Goal: Information Seeking & Learning: Learn about a topic

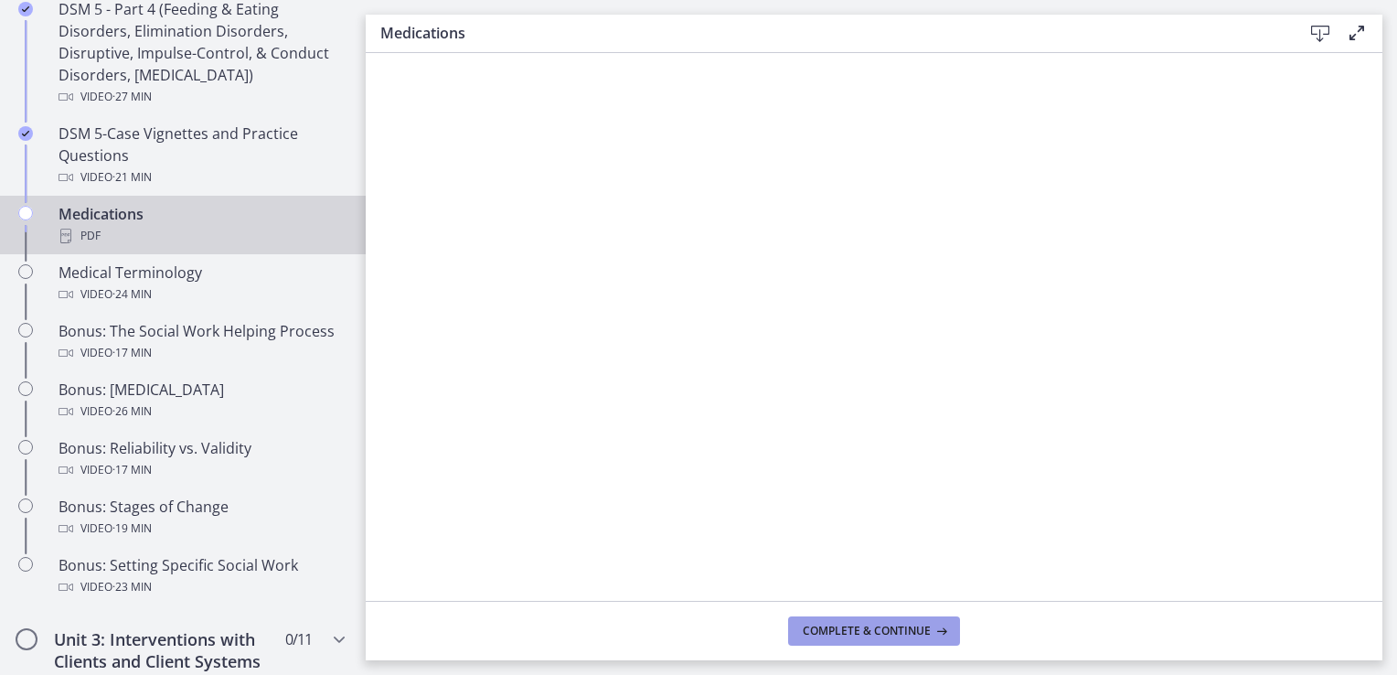
click at [913, 633] on span "Complete & continue" at bounding box center [867, 631] width 128 height 15
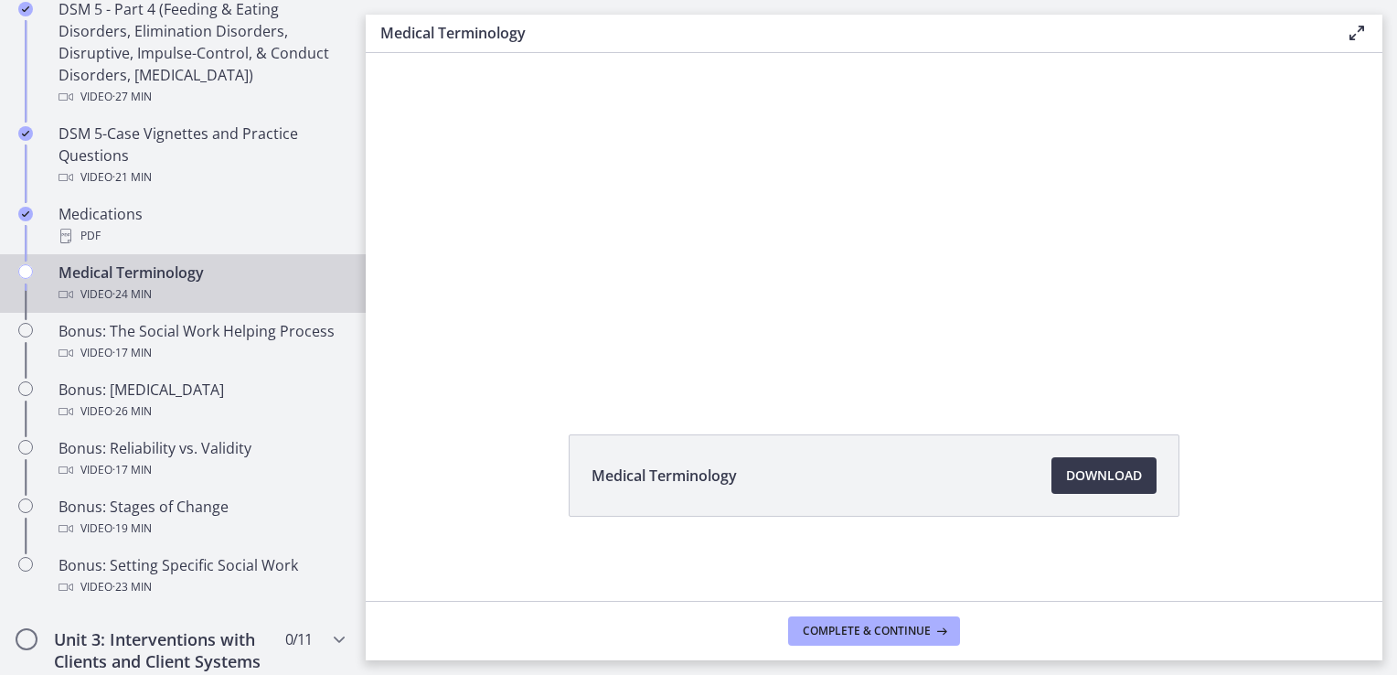
scroll to position [98, 0]
click at [1115, 470] on span "Download Opens in a new window" at bounding box center [1104, 473] width 76 height 22
click at [844, 638] on span "Complete & continue" at bounding box center [867, 631] width 128 height 15
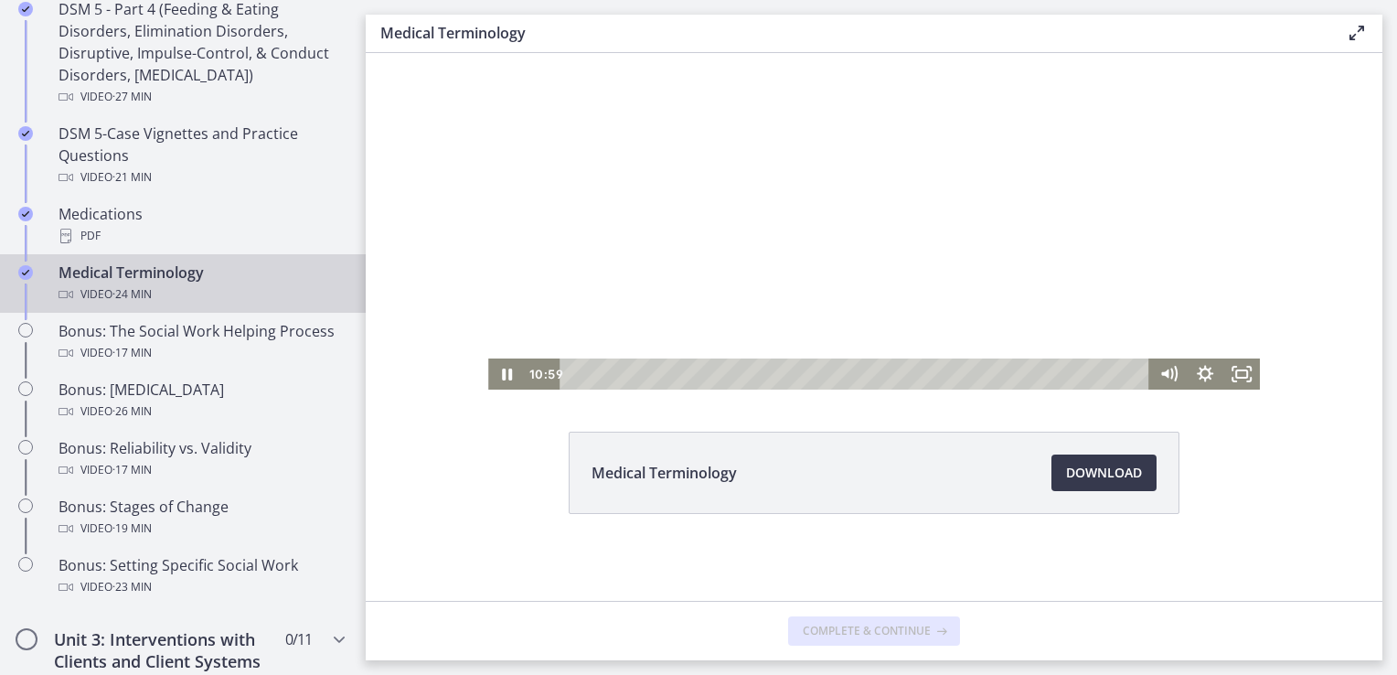
scroll to position [0, 0]
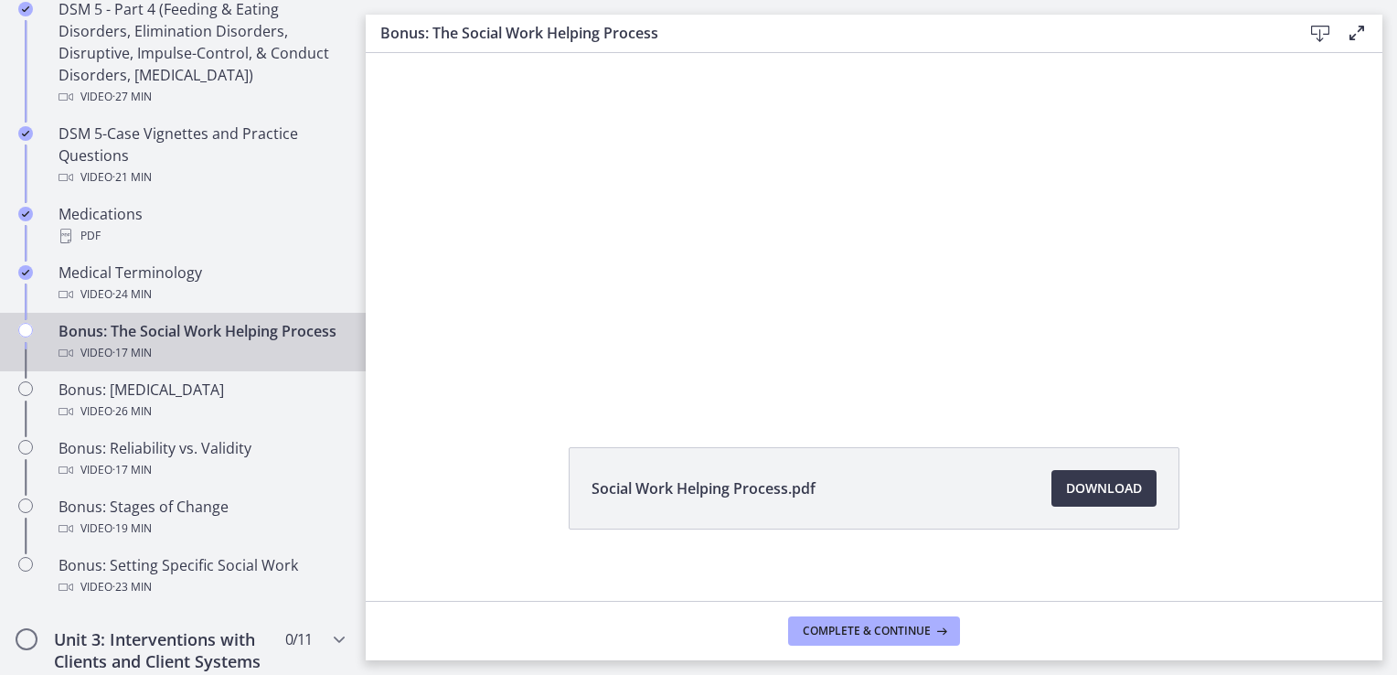
scroll to position [98, 0]
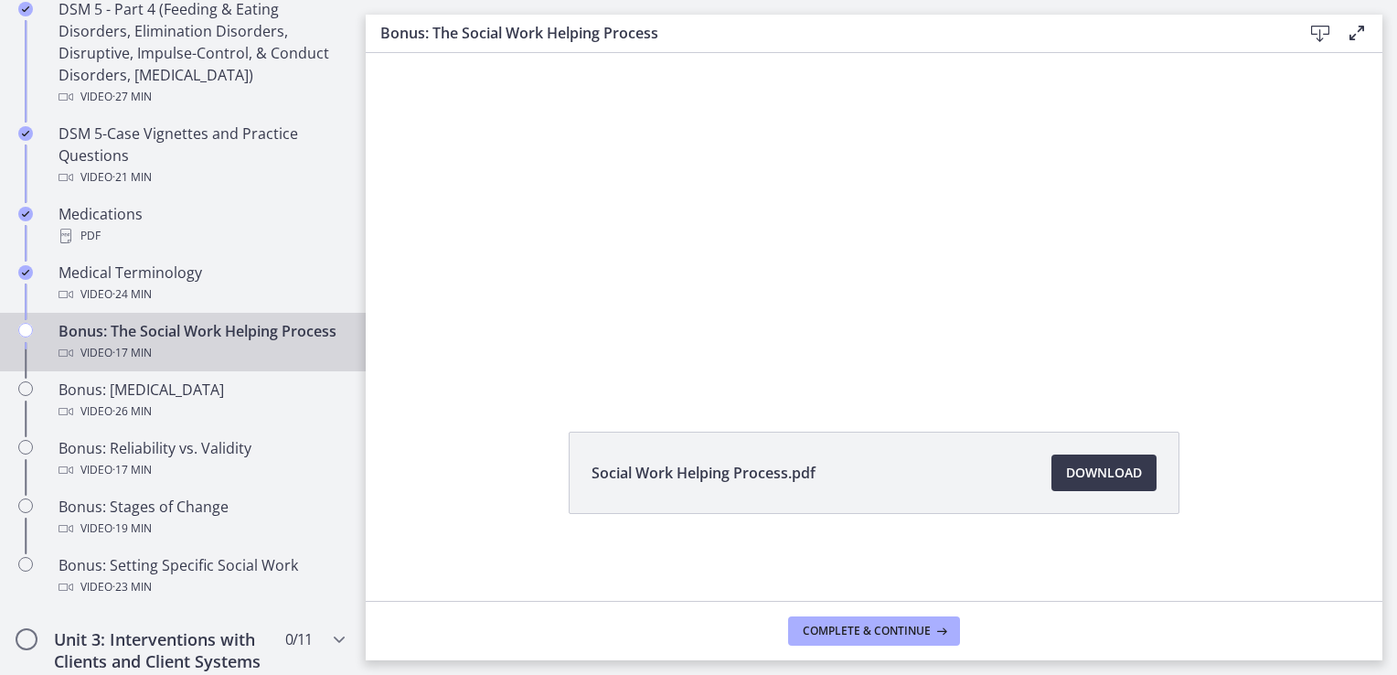
click at [818, 488] on li "Social Work Helping Process.pdf Download Opens in a new window" at bounding box center [874, 473] width 611 height 82
click at [1107, 470] on span "Download Opens in a new window" at bounding box center [1104, 473] width 76 height 22
click at [861, 625] on span "Complete & continue" at bounding box center [867, 631] width 128 height 15
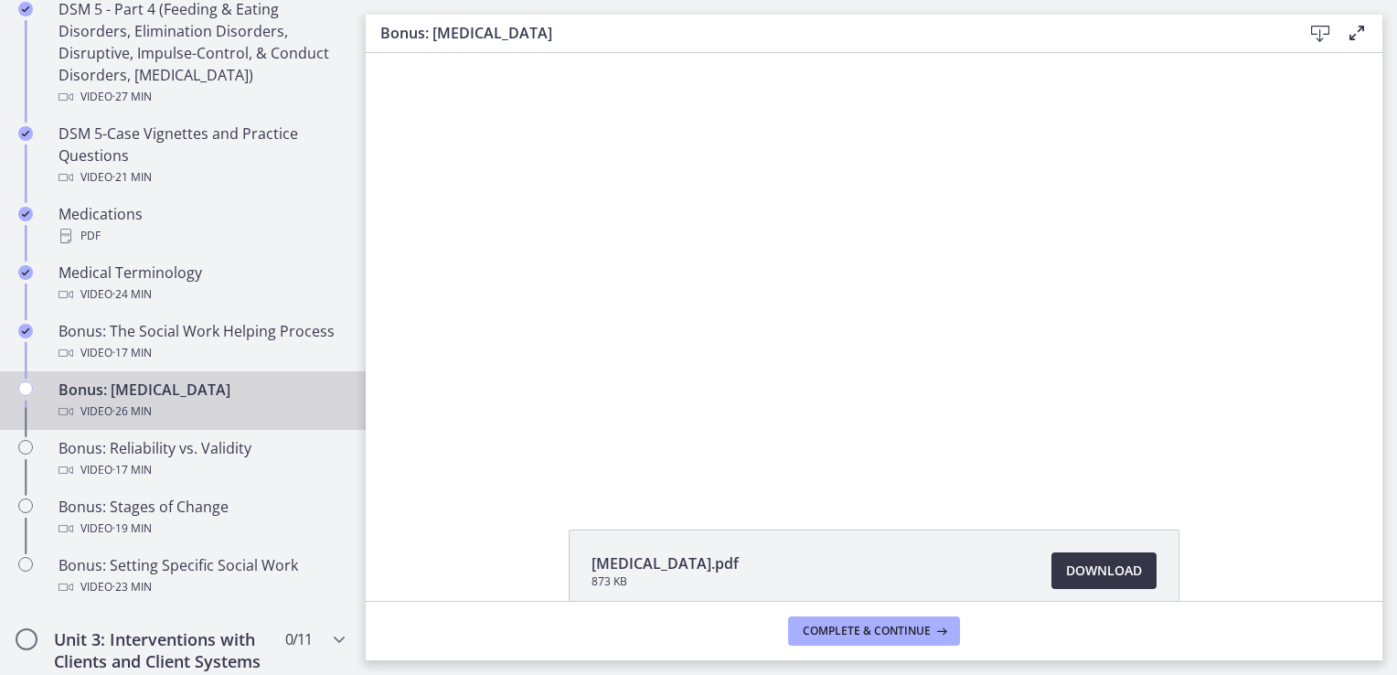
click at [1099, 572] on span "Download Opens in a new window" at bounding box center [1104, 571] width 76 height 22
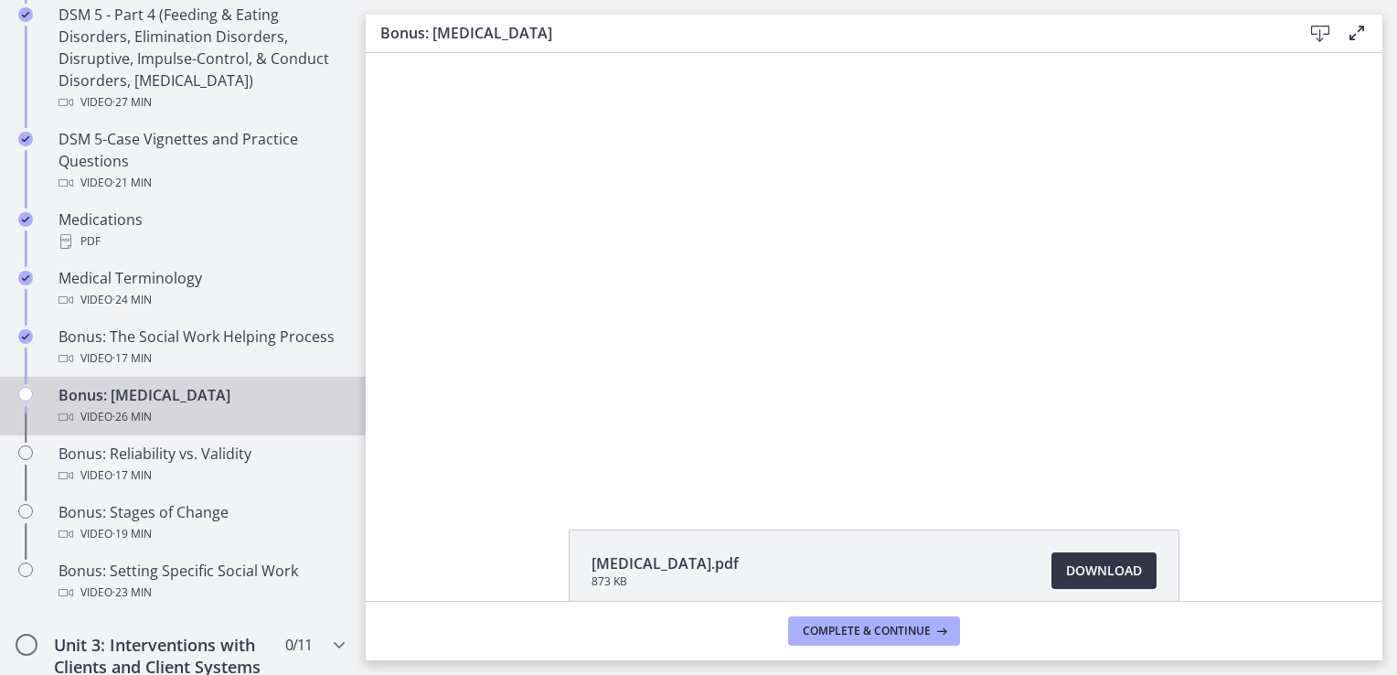
scroll to position [1171, 0]
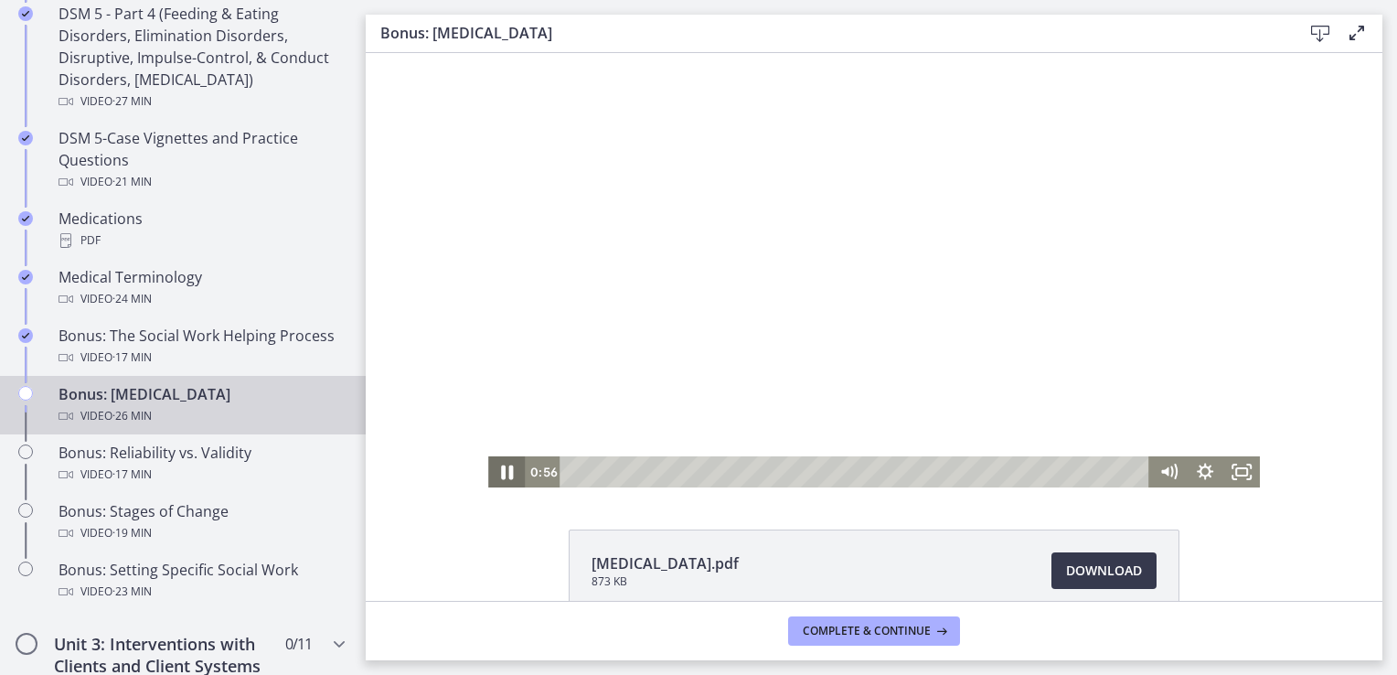
click at [501, 477] on icon "Pause" at bounding box center [507, 472] width 12 height 15
